Goal: Participate in discussion: Engage in conversation with other users on a specific topic

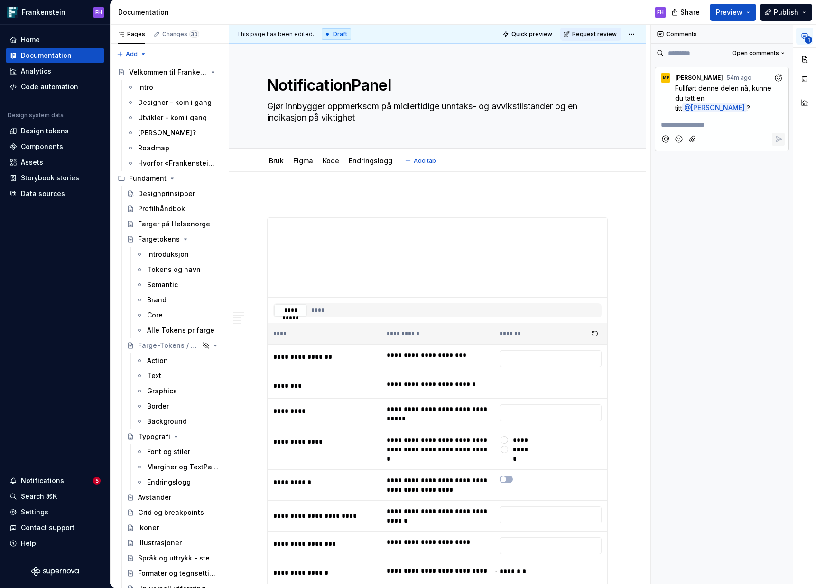
type textarea "*"
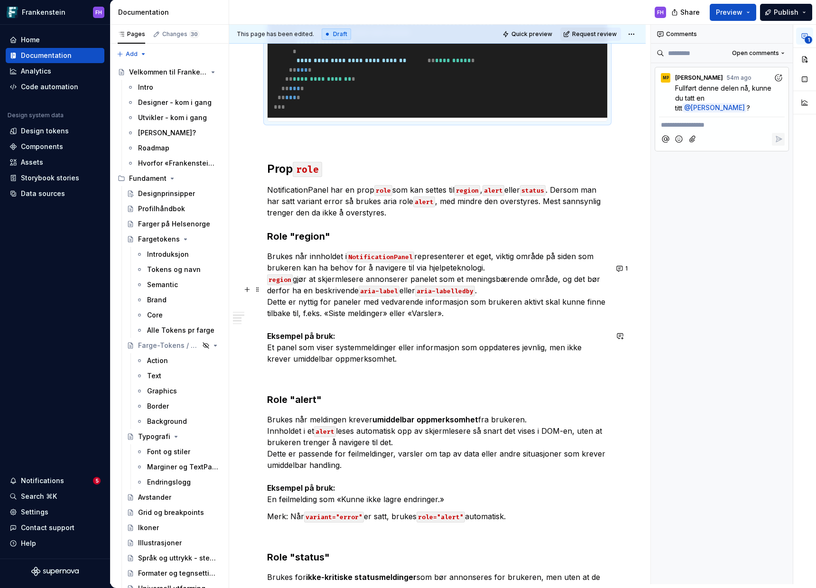
scroll to position [1979, 0]
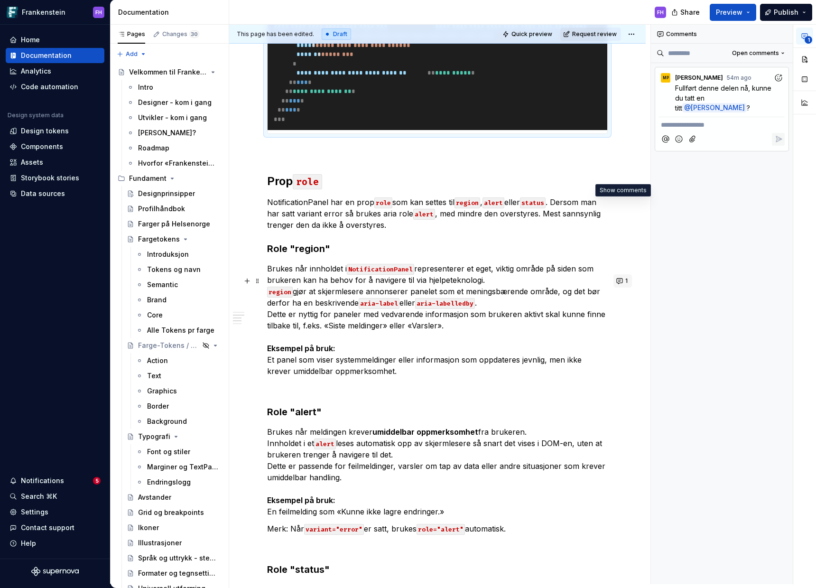
click at [623, 274] on button "1" at bounding box center [623, 280] width 19 height 13
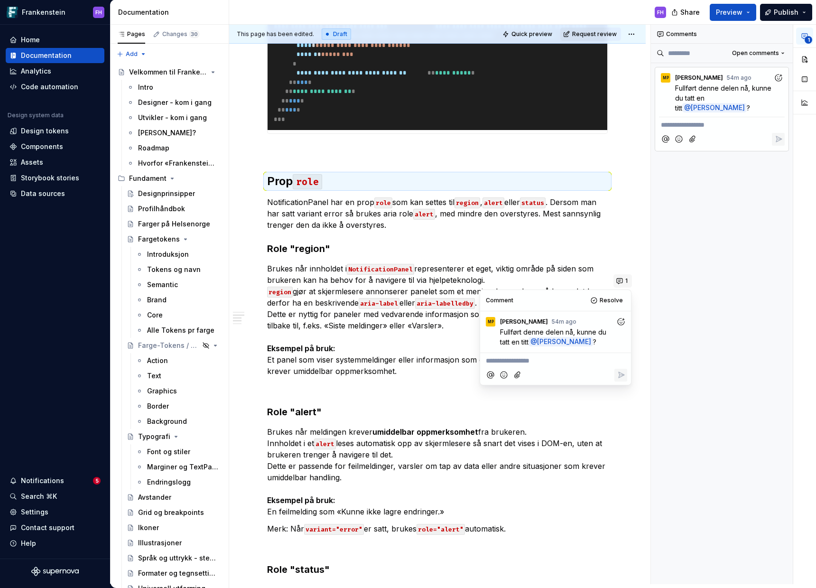
scroll to position [0, 0]
click at [618, 279] on button "1" at bounding box center [623, 280] width 19 height 13
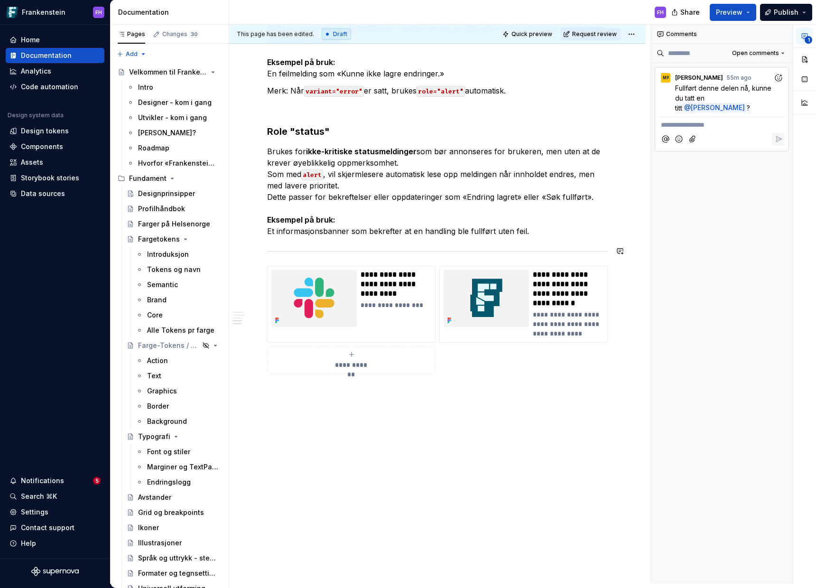
scroll to position [2421, 0]
click at [689, 130] on div "**********" at bounding box center [722, 109] width 142 height 92
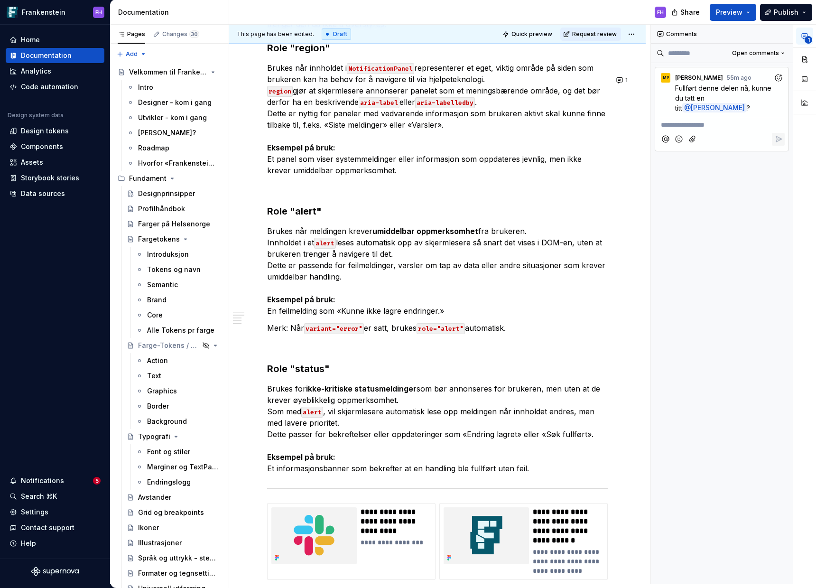
scroll to position [2049, 0]
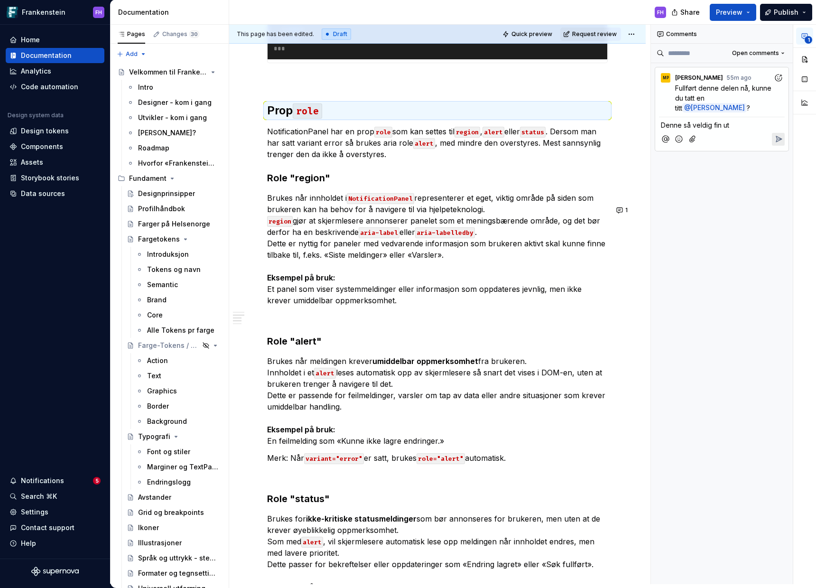
click at [681, 134] on icon "Add emoji" at bounding box center [678, 138] width 9 height 9
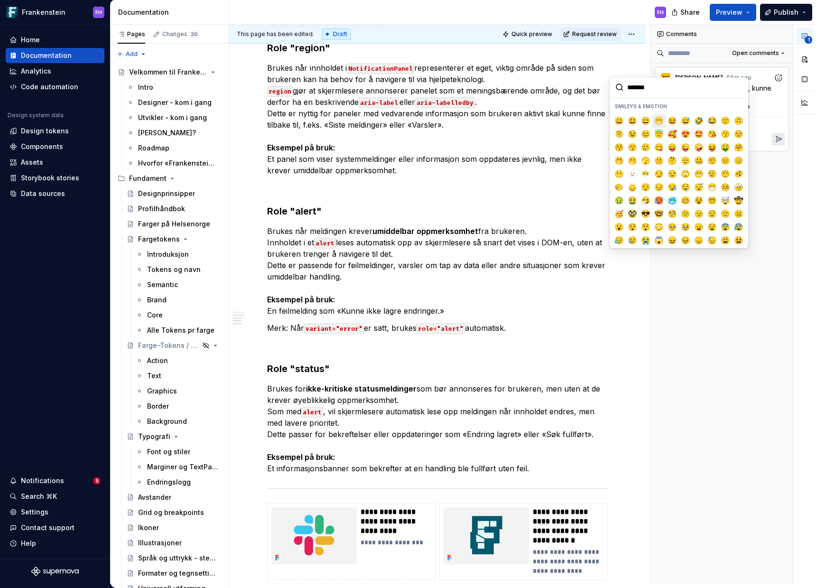
scroll to position [2180, 0]
click at [642, 122] on span "😄" at bounding box center [646, 120] width 8 height 9
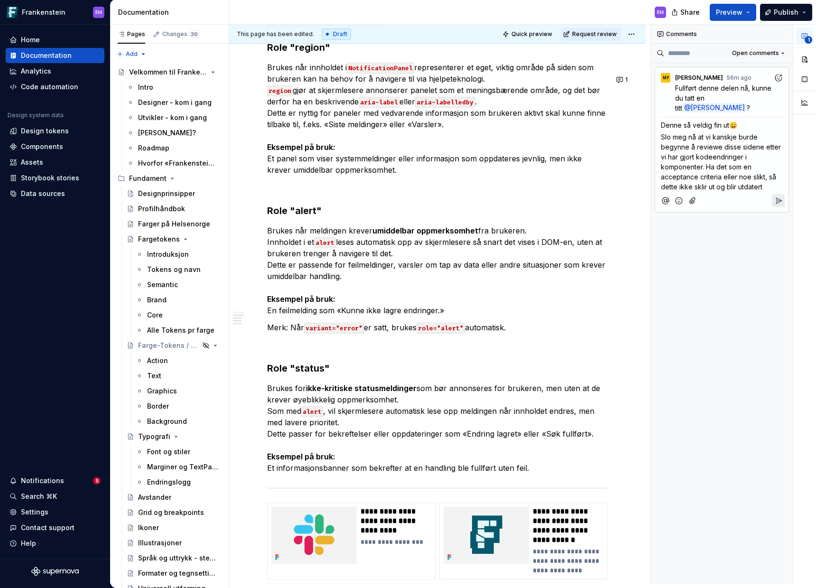
click at [662, 121] on span "Denne så veldig fin ut😄" at bounding box center [699, 125] width 76 height 8
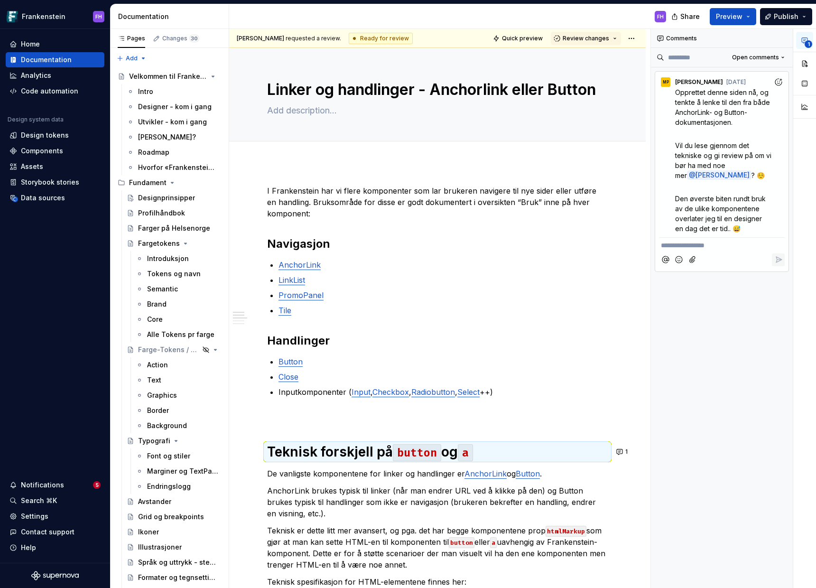
scroll to position [4, 0]
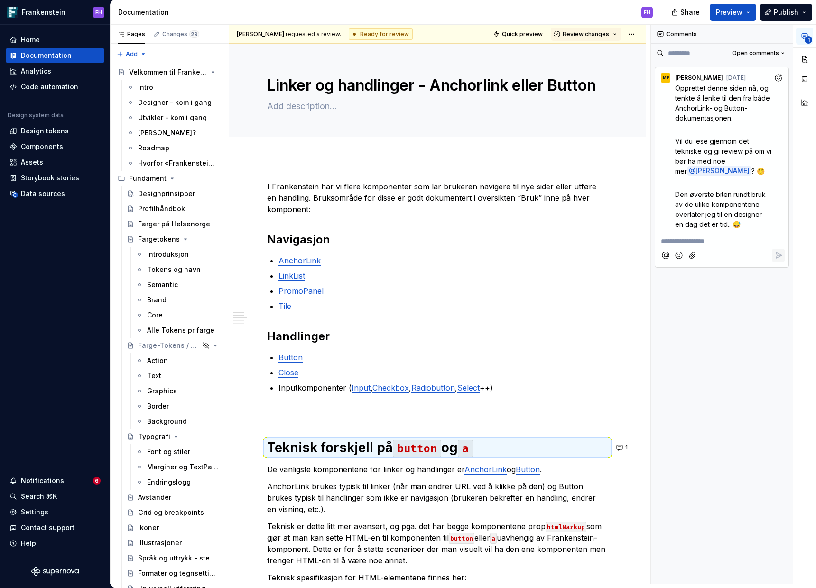
type textarea "*"
